Goal: Transaction & Acquisition: Purchase product/service

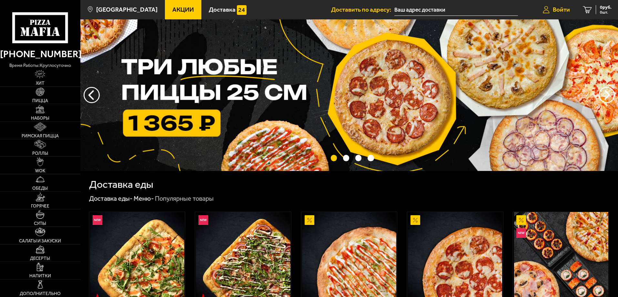
type input "шоссе Революции, 25"
click at [563, 9] on span "Войти" at bounding box center [561, 9] width 17 height 6
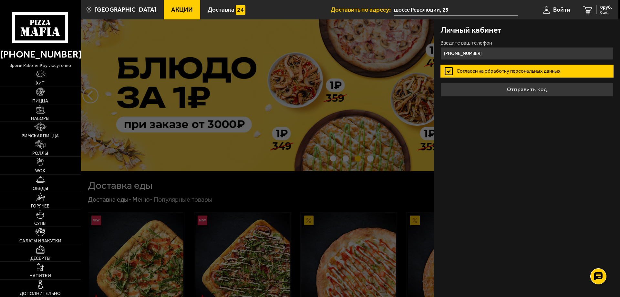
type input "[PHONE_NUMBER]"
click at [483, 68] on label "Согласен на обработку персональных данных" at bounding box center [526, 71] width 173 height 13
click at [0, 0] on input "Согласен на обработку персональных данных" at bounding box center [0, 0] width 0 height 0
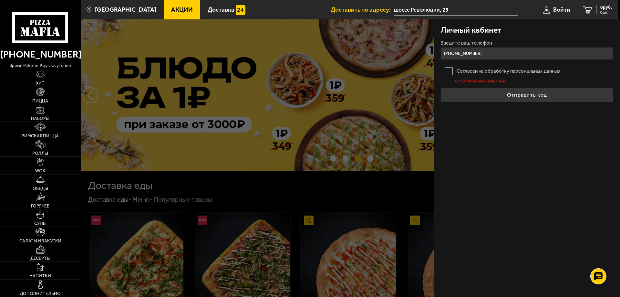
click at [488, 72] on label "Согласен на обработку персональных данных" at bounding box center [526, 71] width 173 height 13
click at [0, 0] on input "Согласен на обработку персональных данных" at bounding box center [0, 0] width 0 height 0
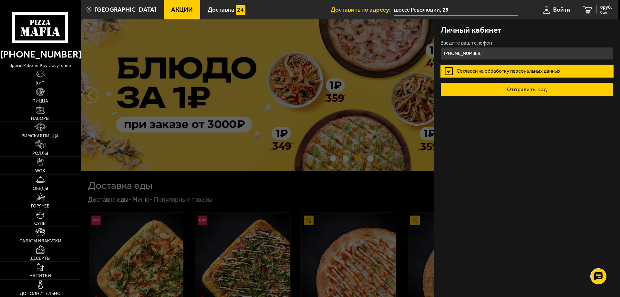
click at [505, 85] on button "Отправить код" at bounding box center [526, 89] width 173 height 14
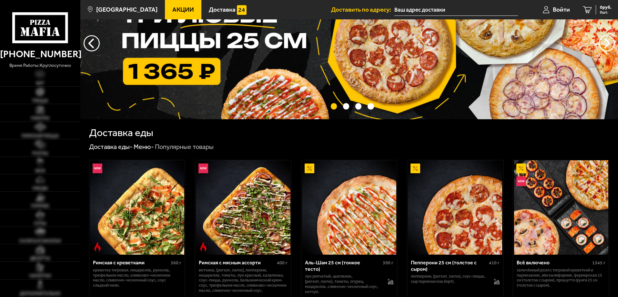
scroll to position [65, 0]
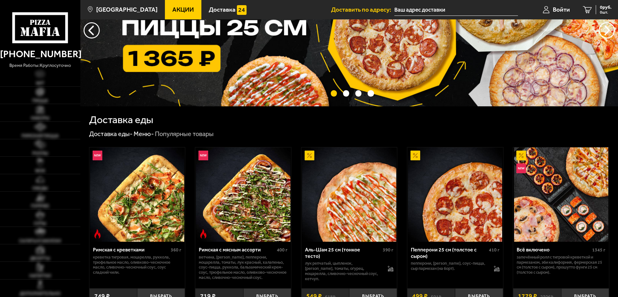
type input "шоссе Революции, 25"
click at [49, 112] on link "Наборы" at bounding box center [40, 112] width 80 height 17
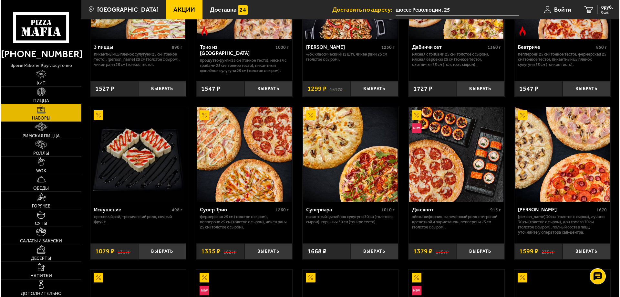
scroll to position [323, 0]
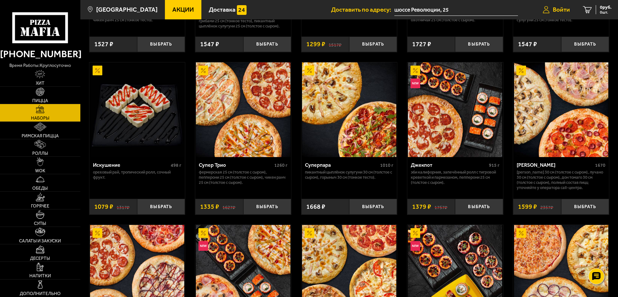
click at [561, 8] on span "Войти" at bounding box center [561, 9] width 17 height 6
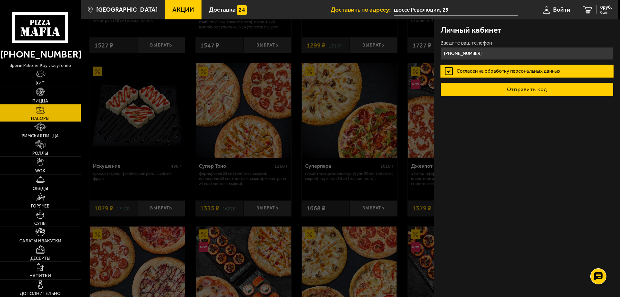
type input "[PHONE_NUMBER]"
click at [520, 88] on button "Отправить код" at bounding box center [526, 89] width 173 height 14
